Goal: Task Accomplishment & Management: Complete application form

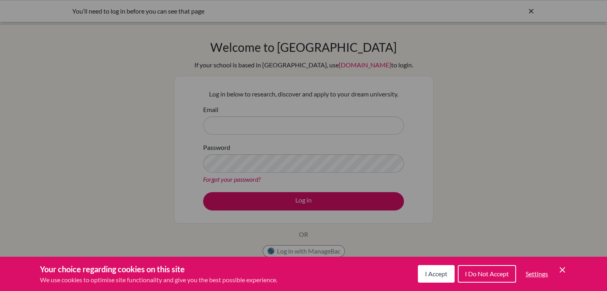
click at [290, 258] on div "Your choice regarding cookies on this site We use cookies to optimise site func…" at bounding box center [303, 274] width 607 height 34
click at [434, 280] on button "I Accept" at bounding box center [436, 274] width 37 height 18
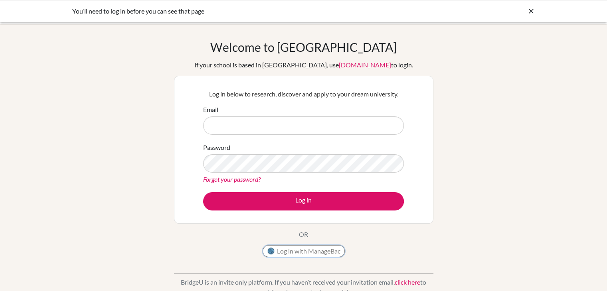
click at [280, 251] on button "Log in with ManageBac" at bounding box center [304, 252] width 82 height 12
click at [294, 251] on button "Log in with ManageBac" at bounding box center [304, 252] width 82 height 12
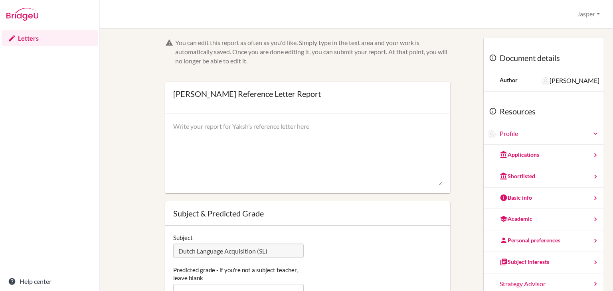
scroll to position [70, 0]
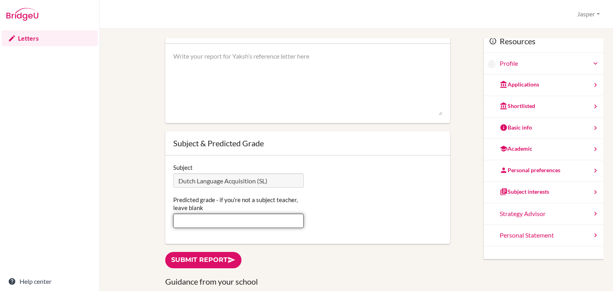
click at [216, 217] on input "Predicted grade - if you're not a subject teacher, leave blank" at bounding box center [238, 221] width 131 height 14
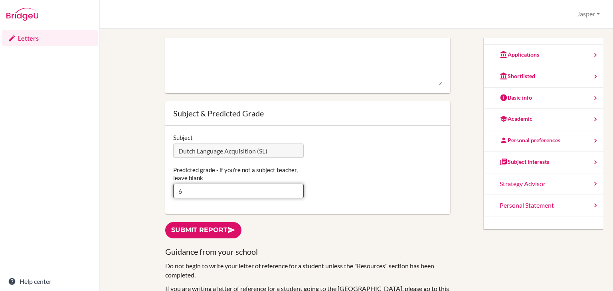
scroll to position [113, 0]
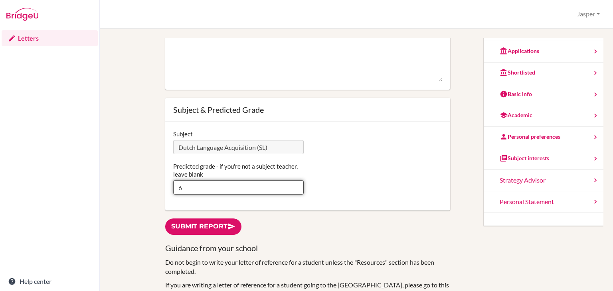
type input "6"
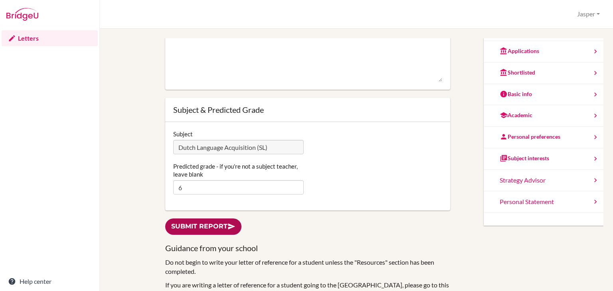
click at [216, 219] on link "Submit report" at bounding box center [203, 227] width 76 height 16
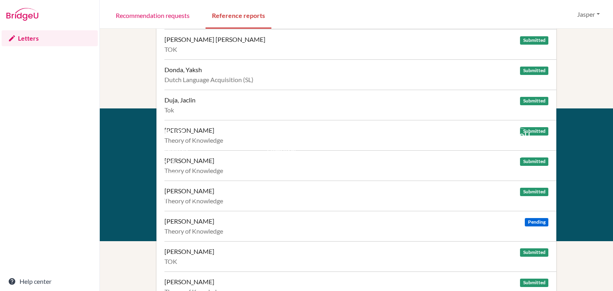
scroll to position [222, 0]
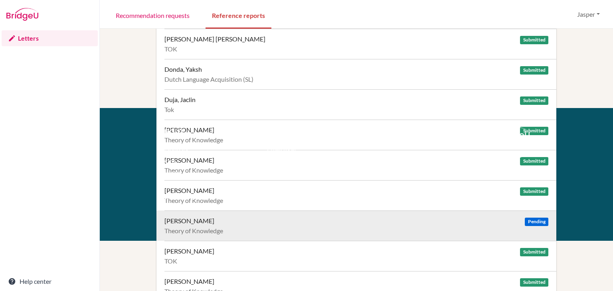
click at [481, 227] on div "Theory of Knowledge" at bounding box center [356, 231] width 384 height 8
